Goal: Find specific page/section: Find specific page/section

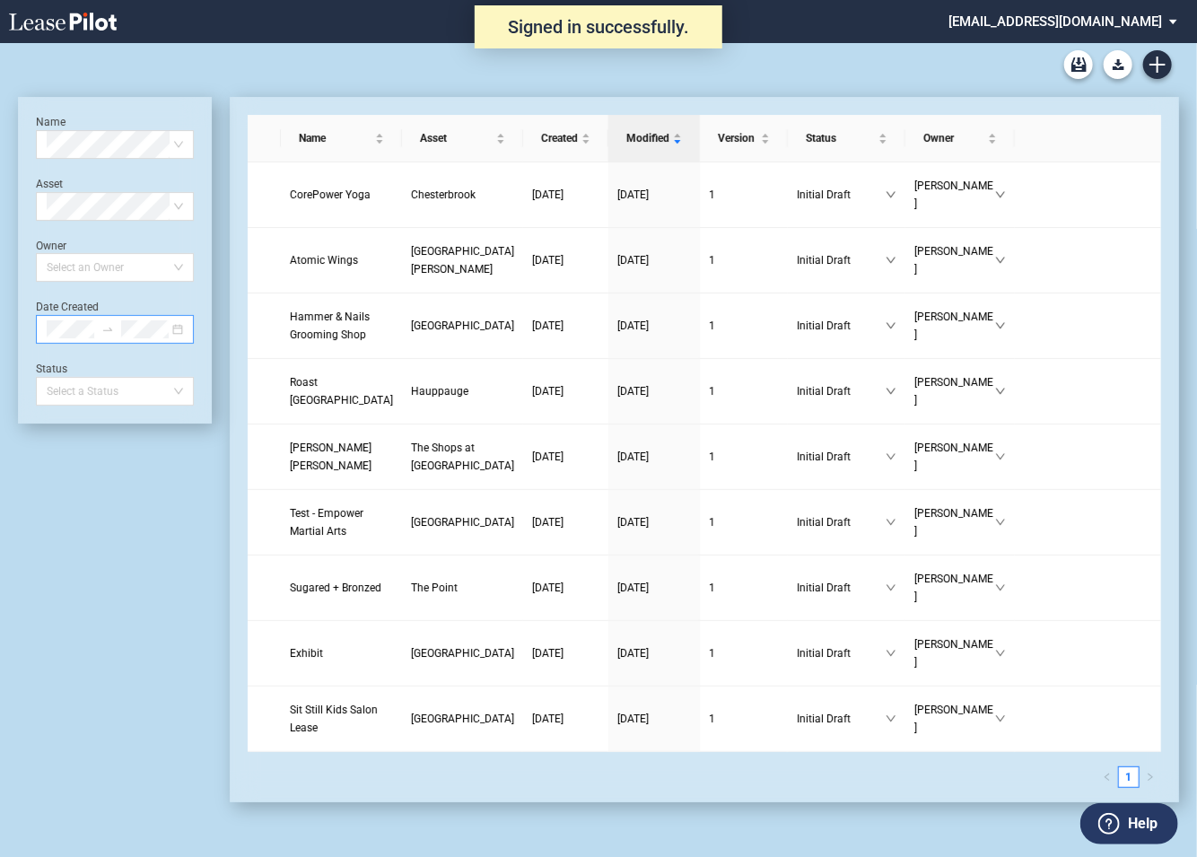
click at [177, 329] on div at bounding box center [115, 329] width 158 height 29
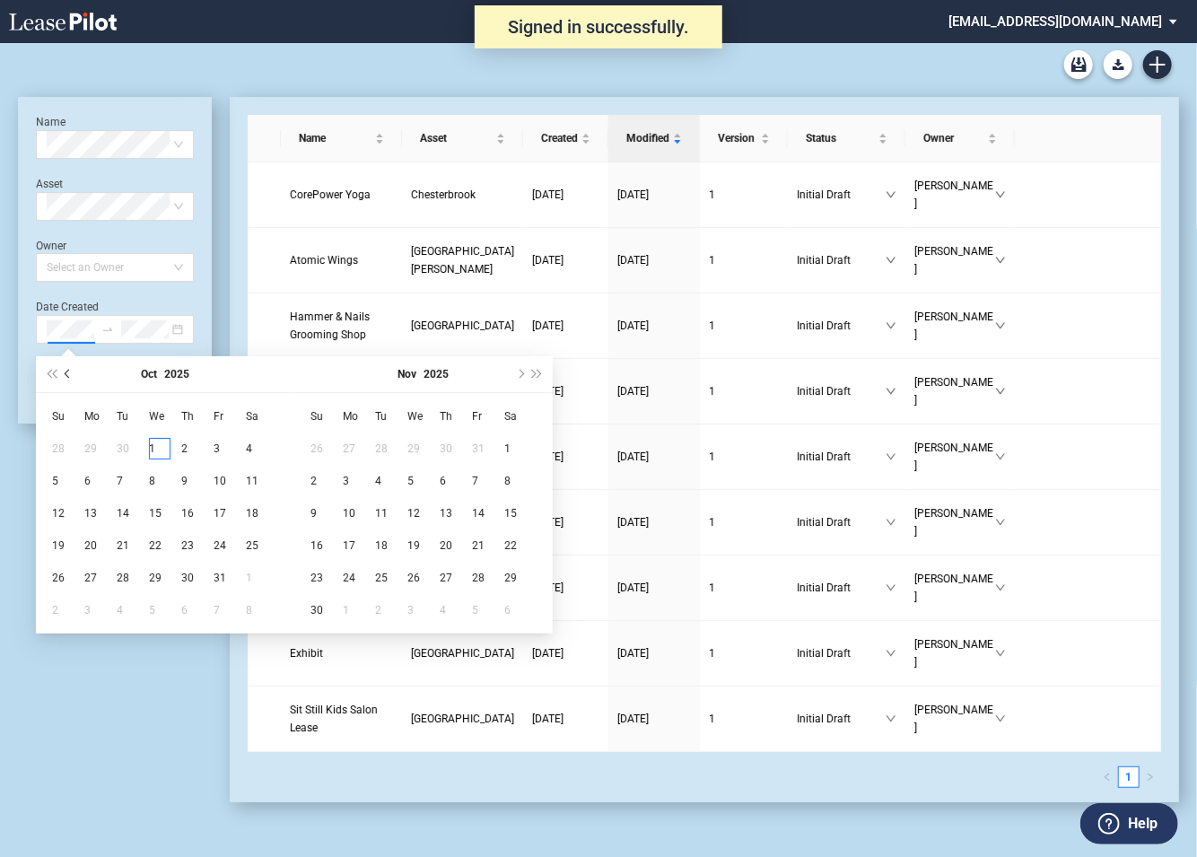
click at [65, 373] on span "Previous month (PageUp)" at bounding box center [69, 374] width 9 height 9
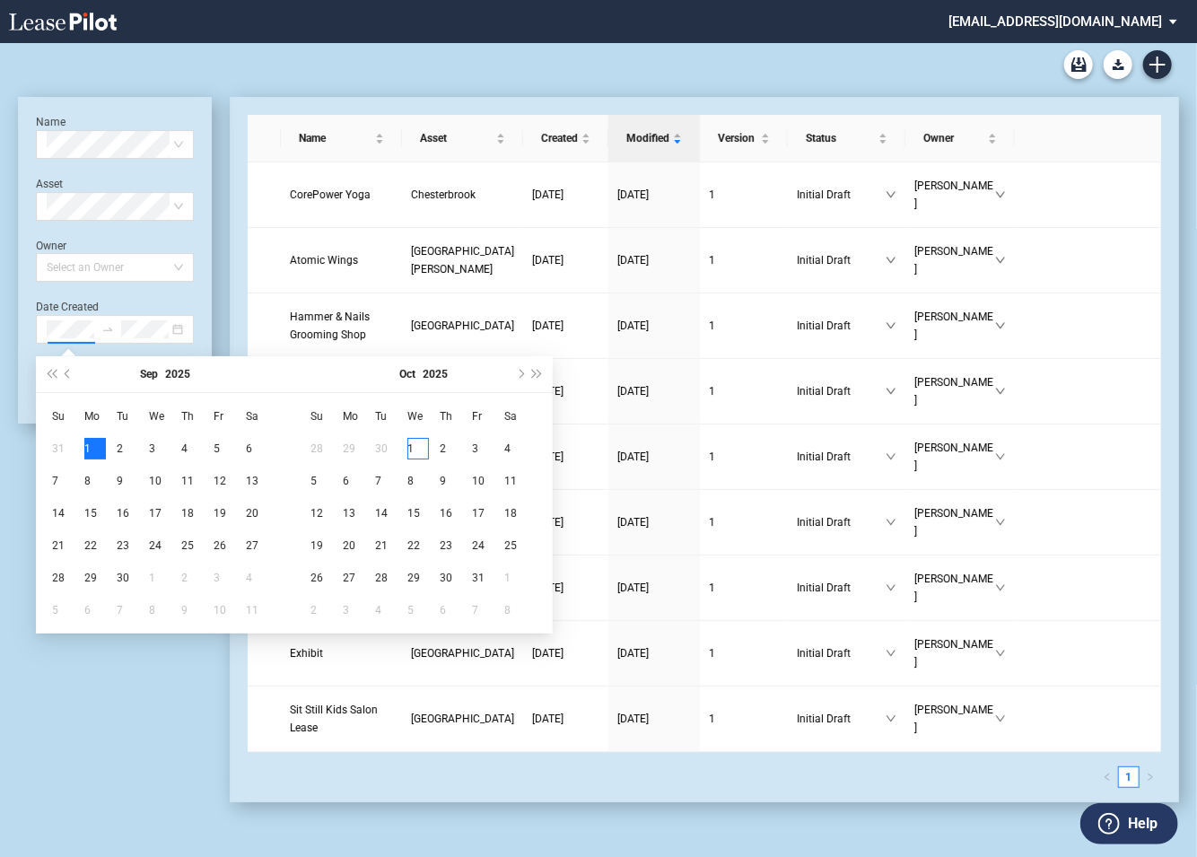
click at [85, 449] on div "1" at bounding box center [95, 449] width 22 height 22
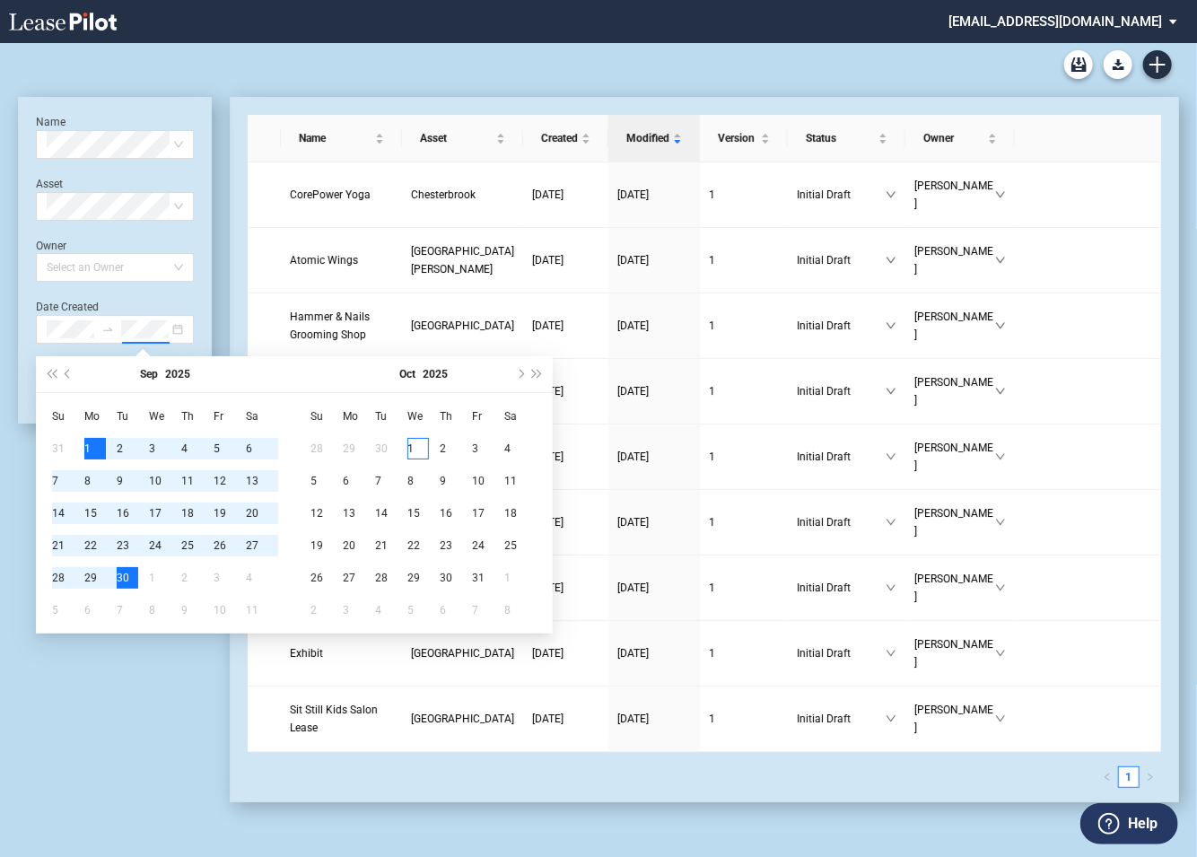
click at [118, 579] on div "30" at bounding box center [128, 578] width 22 height 22
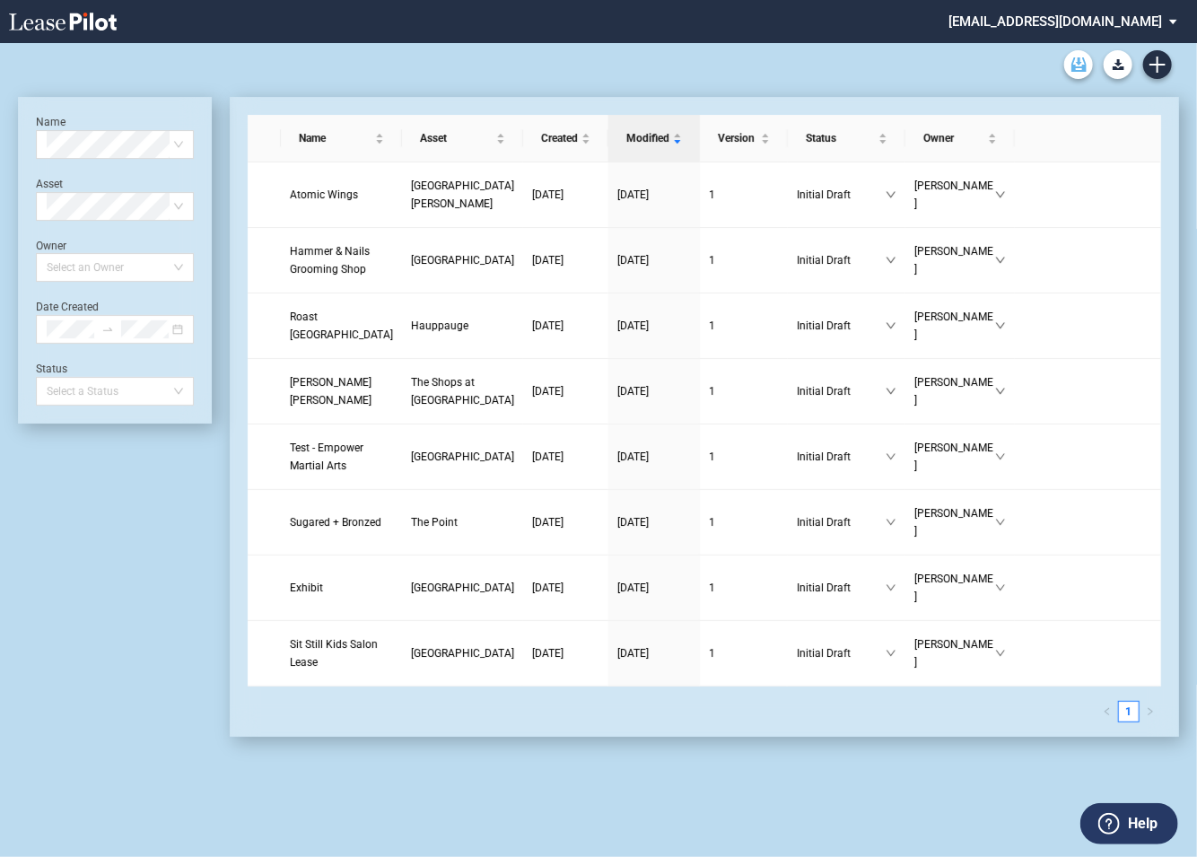
click at [1080, 68] on icon "Archive" at bounding box center [1078, 64] width 15 height 14
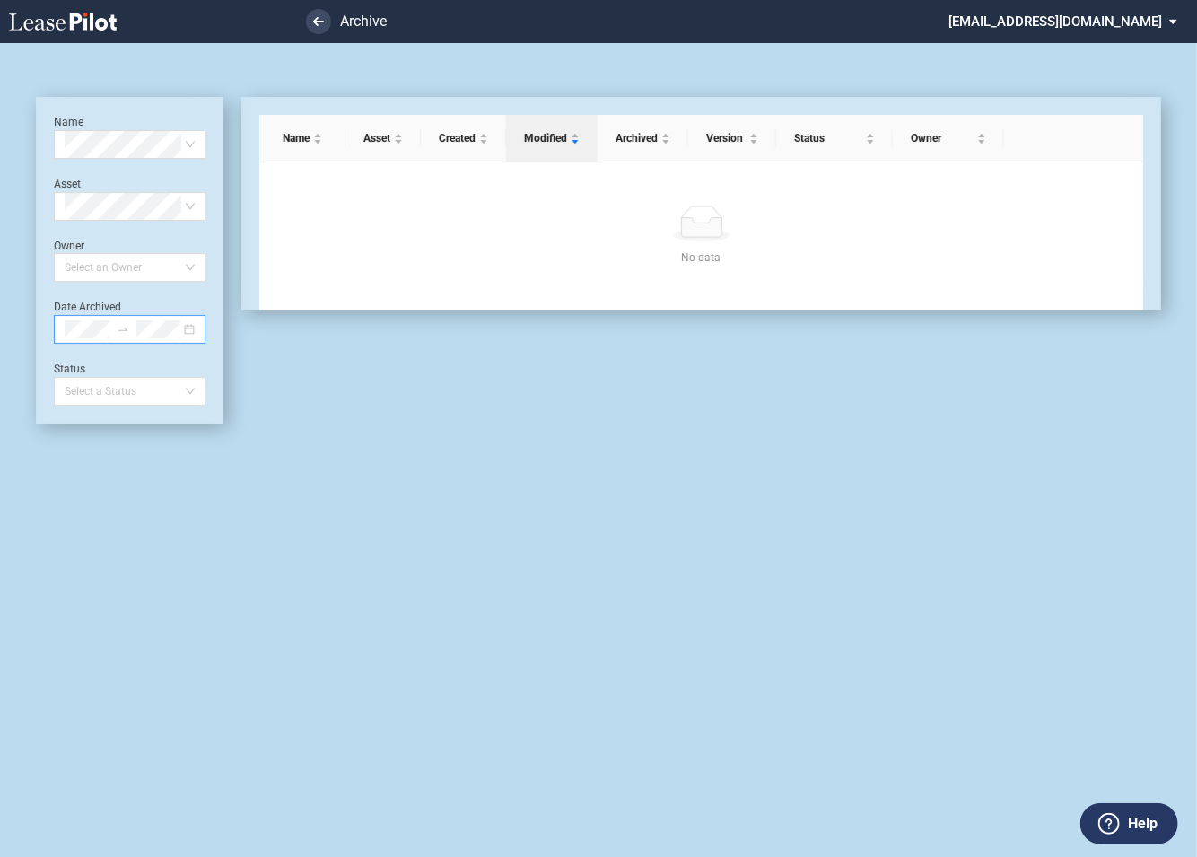
click at [191, 342] on div at bounding box center [130, 329] width 152 height 29
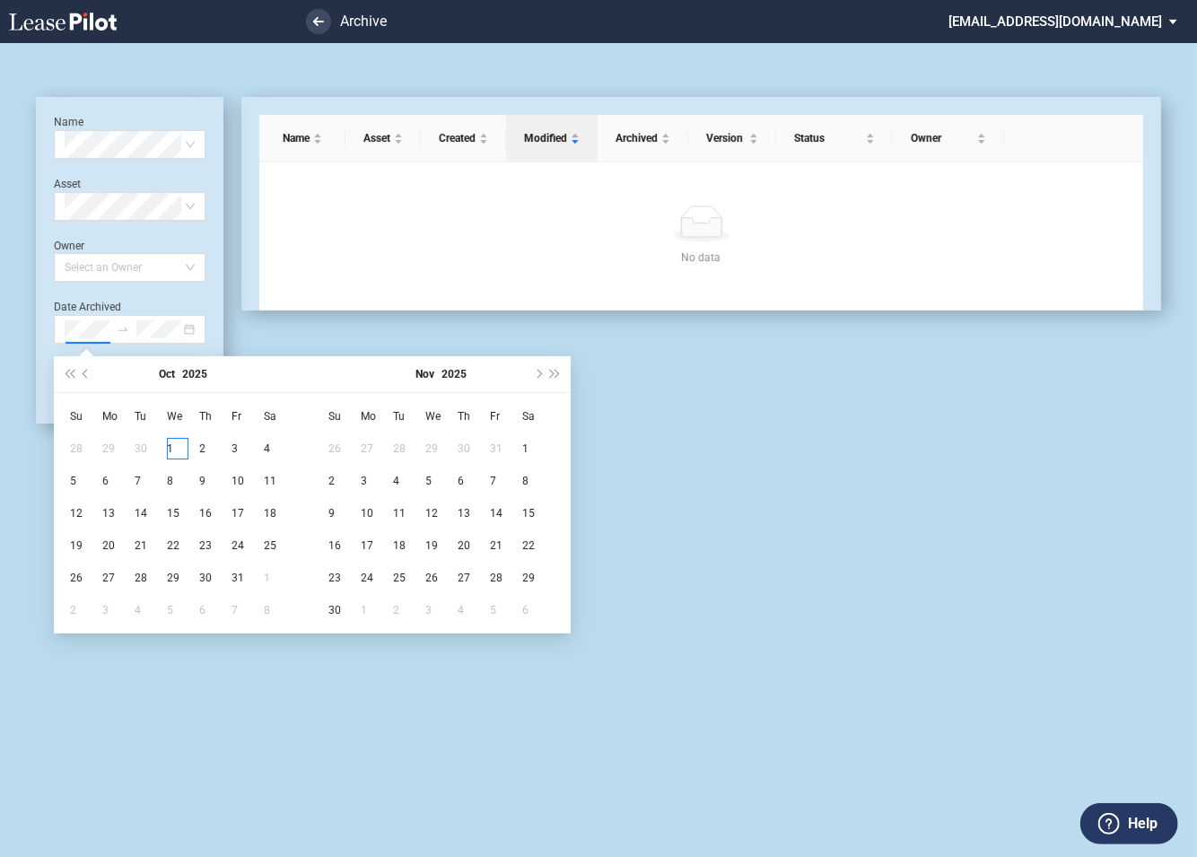
click at [195, 306] on div "Date Archived" at bounding box center [130, 322] width 152 height 44
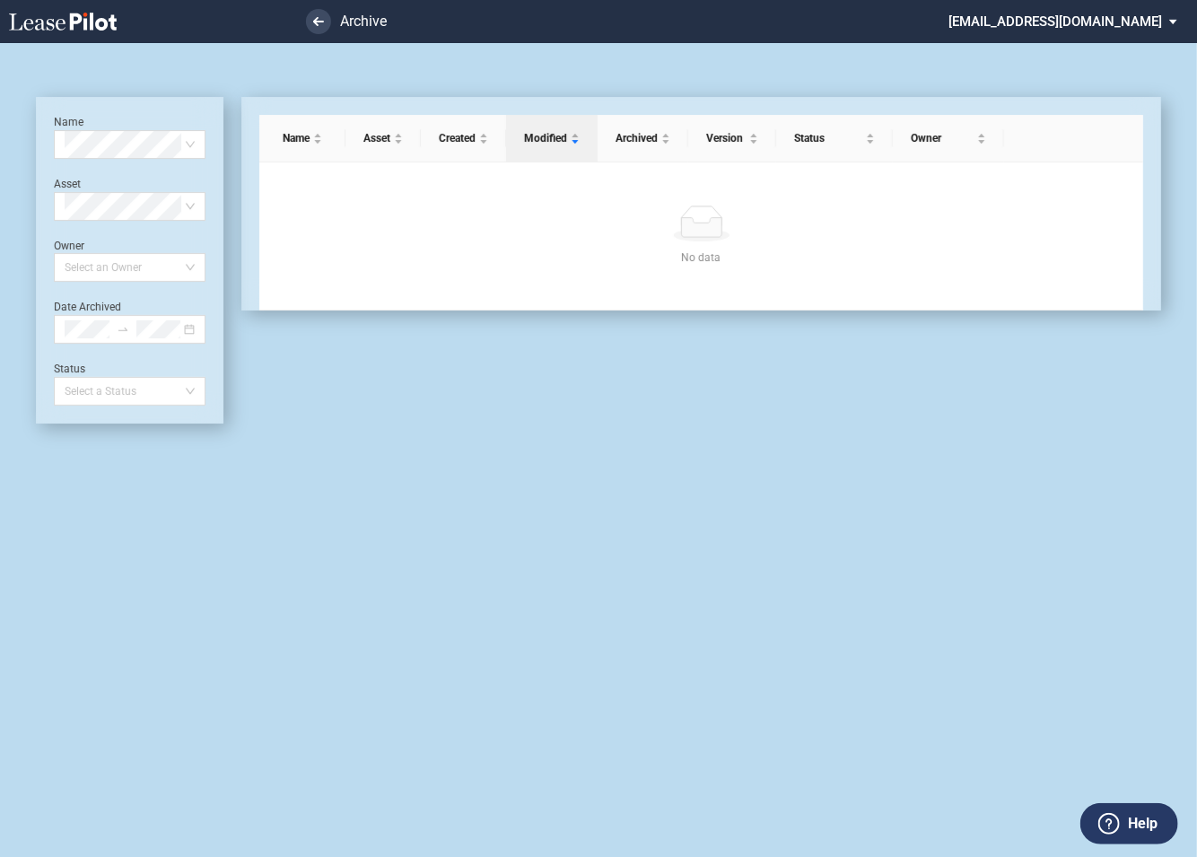
click at [242, 349] on div "Name Asset Created Modified Archived Version Status Owner No data No data" at bounding box center [692, 260] width 938 height 327
click at [318, 22] on icon at bounding box center [318, 21] width 11 height 9
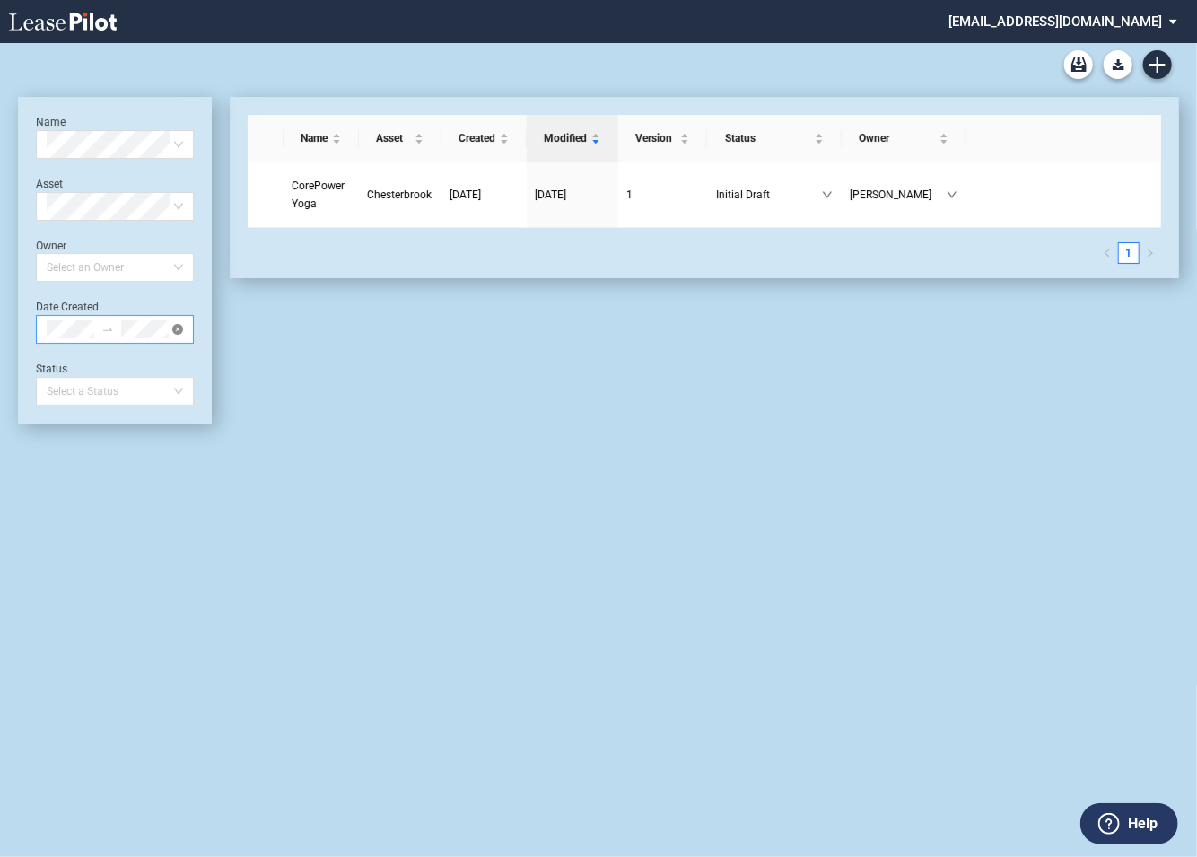
click at [179, 325] on icon "close-circle" at bounding box center [177, 329] width 11 height 11
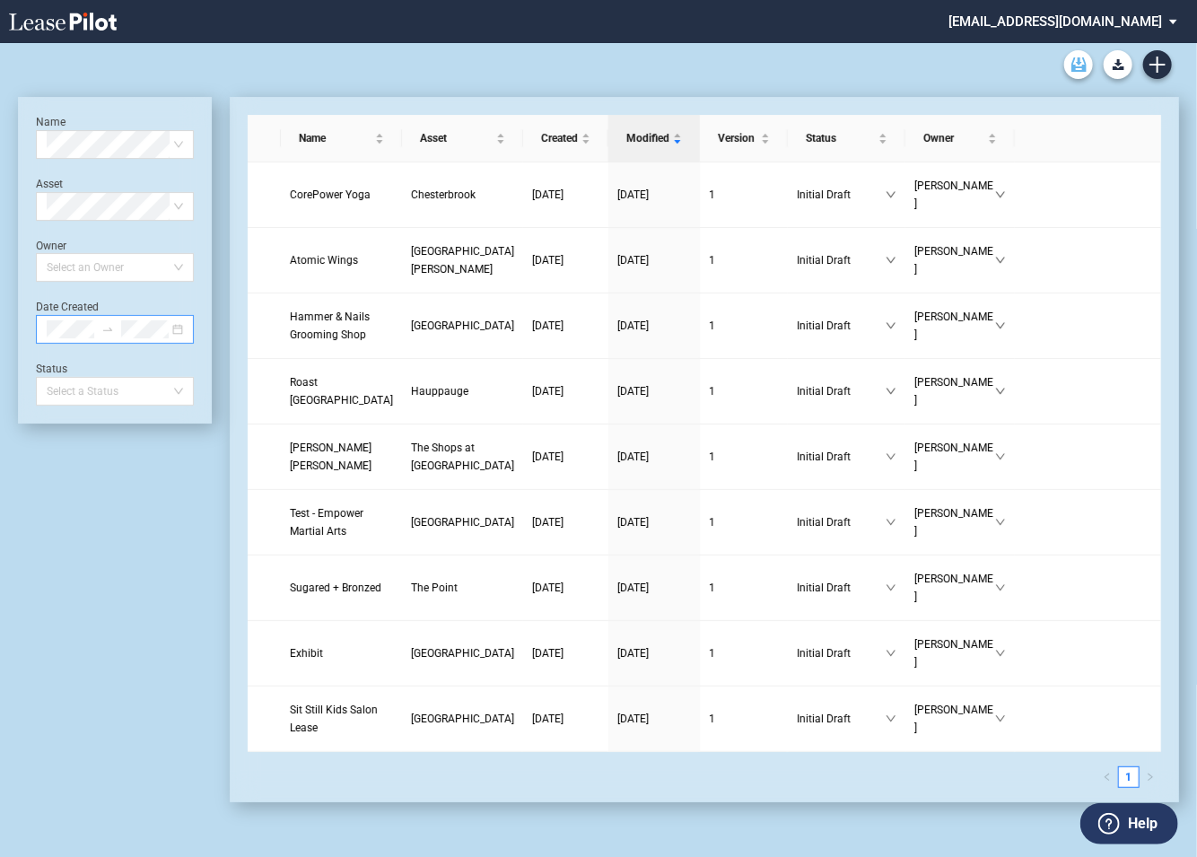
click at [1083, 60] on use "Archive" at bounding box center [1078, 64] width 15 height 14
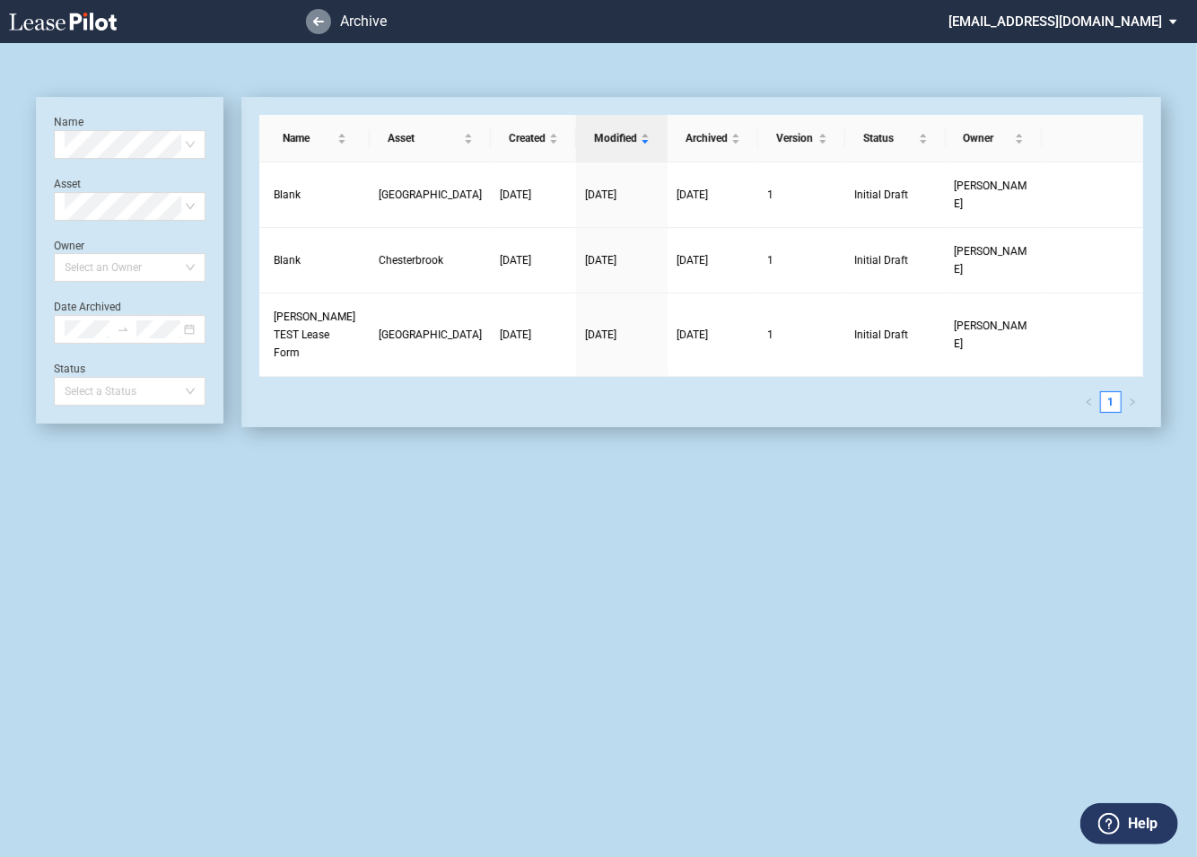
click at [321, 22] on use at bounding box center [318, 21] width 11 height 9
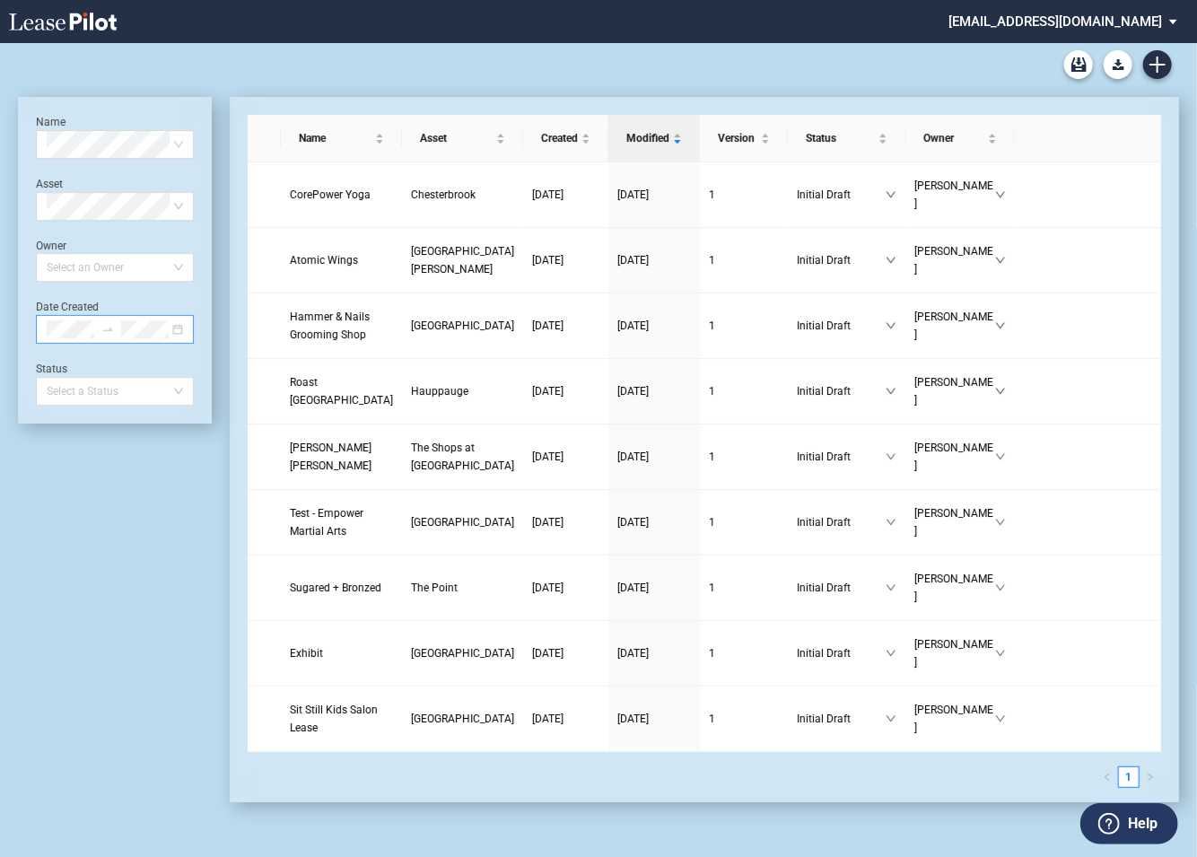
click at [180, 329] on div at bounding box center [115, 329] width 158 height 29
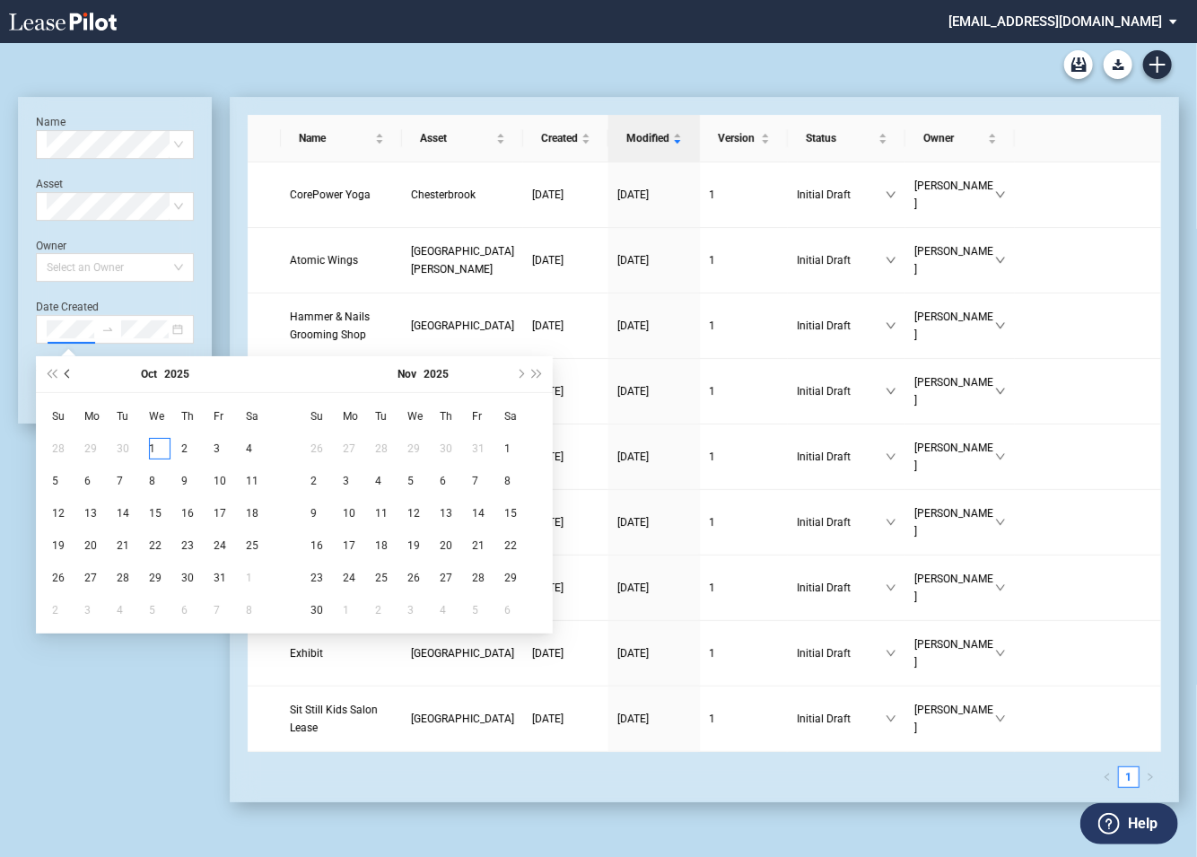
click at [68, 375] on span "Previous month (PageUp)" at bounding box center [69, 374] width 9 height 9
click at [85, 449] on div "1" at bounding box center [95, 449] width 22 height 22
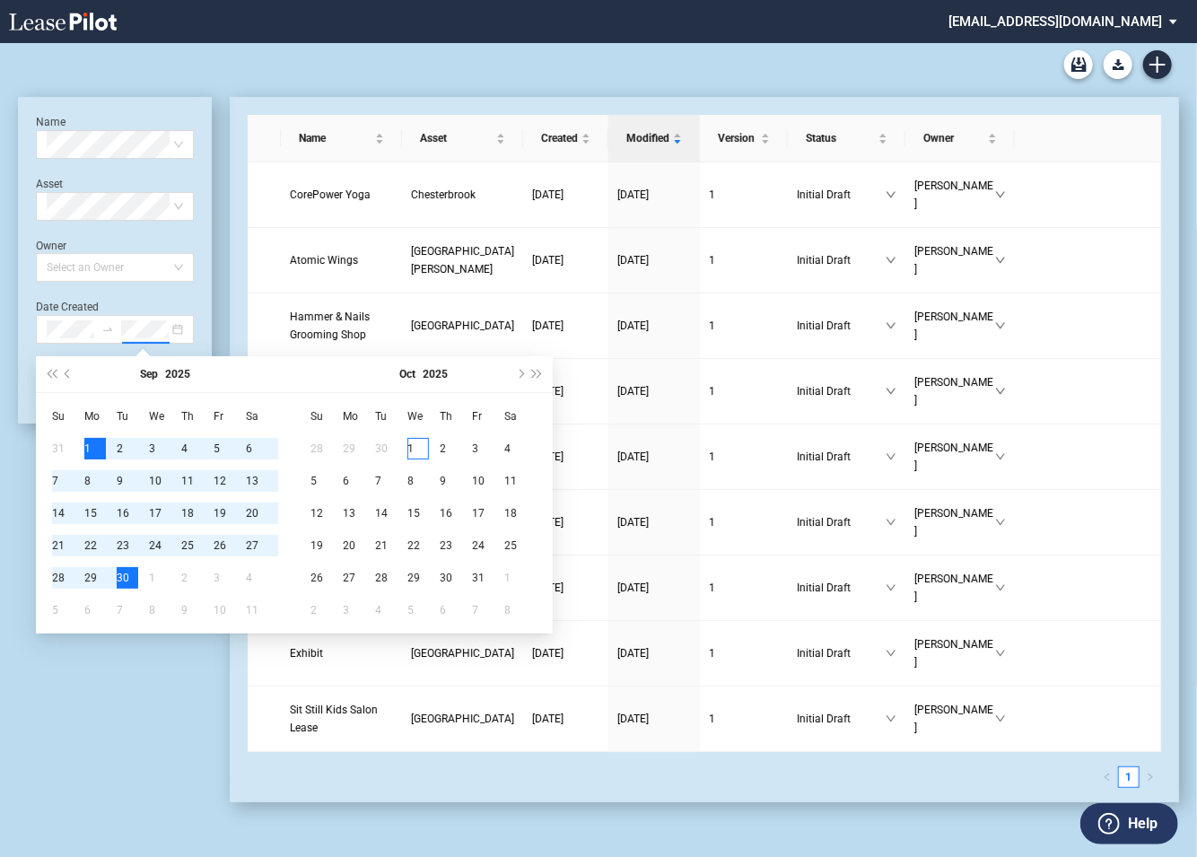
click at [118, 577] on div "30" at bounding box center [128, 578] width 22 height 22
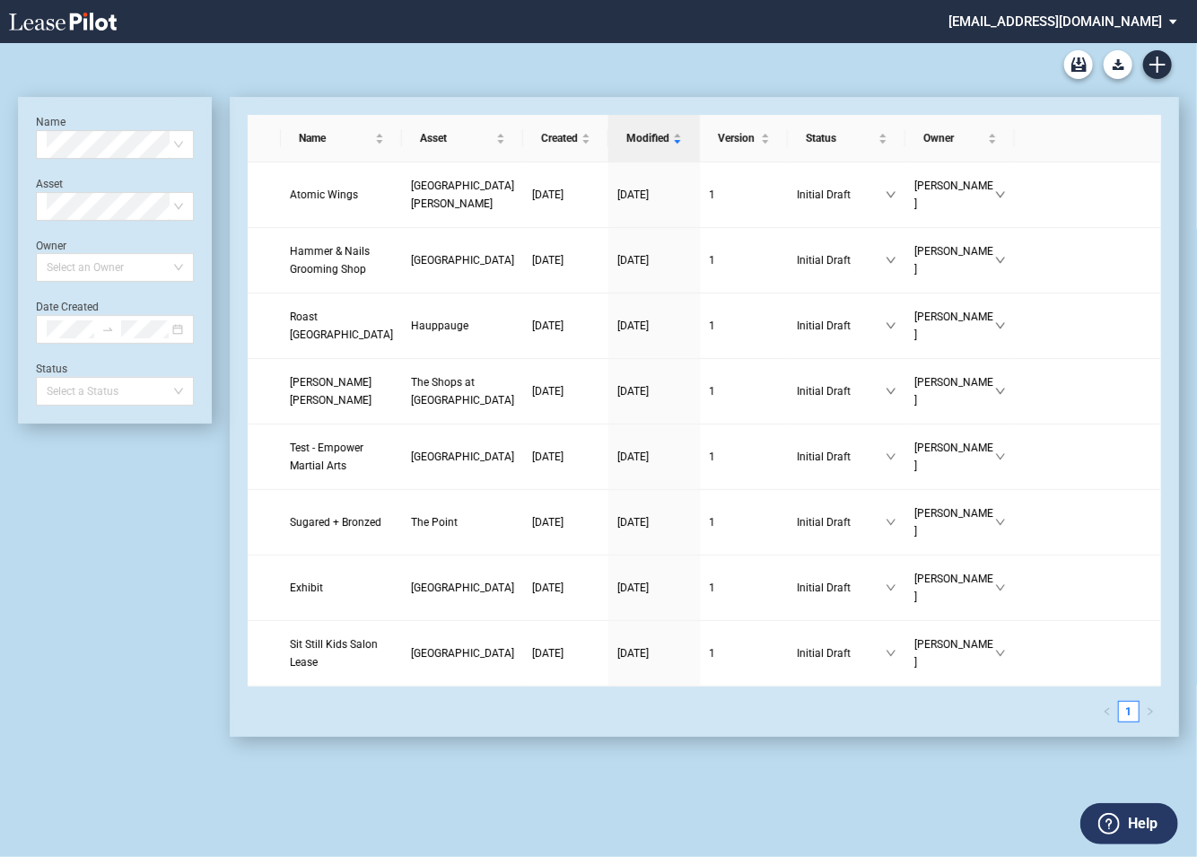
click at [153, 467] on div "Name Select name Asset Select Asset Owner Select an Owner Date Created Status S…" at bounding box center [115, 417] width 194 height 640
click at [179, 332] on icon "close-circle" at bounding box center [177, 329] width 11 height 11
